Goal: Check status: Check status

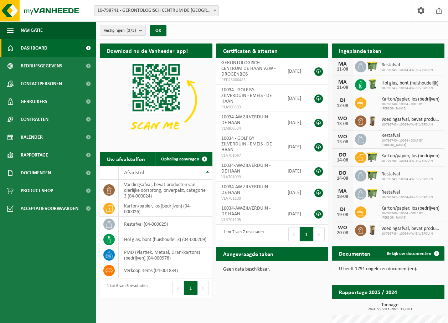
click at [388, 84] on span "Hol glas, bont (huishoudelijk)" at bounding box center [409, 84] width 57 height 6
click at [358, 85] on icon at bounding box center [360, 84] width 7 height 7
click at [344, 85] on div "11-08" at bounding box center [342, 87] width 14 height 5
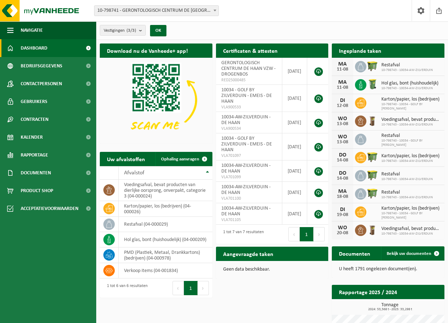
click at [344, 85] on div "11-08" at bounding box center [342, 87] width 14 height 5
drag, startPoint x: 344, startPoint y: 84, endPoint x: 424, endPoint y: 84, distance: 79.8
click at [424, 84] on span "Hol glas, bont (huishoudelijk)" at bounding box center [409, 84] width 57 height 6
drag, startPoint x: 424, startPoint y: 84, endPoint x: 363, endPoint y: 84, distance: 60.9
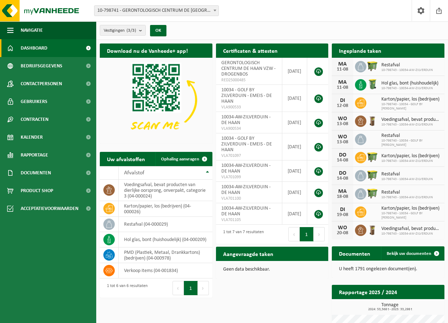
click at [363, 84] on icon at bounding box center [360, 84] width 7 height 7
click at [436, 57] on span at bounding box center [436, 64] width 14 height 14
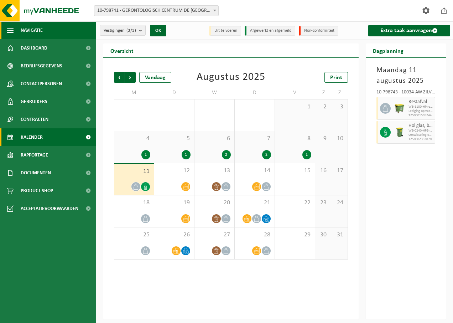
click at [12, 31] on span "button" at bounding box center [10, 30] width 6 height 18
